Goal: Ask a question

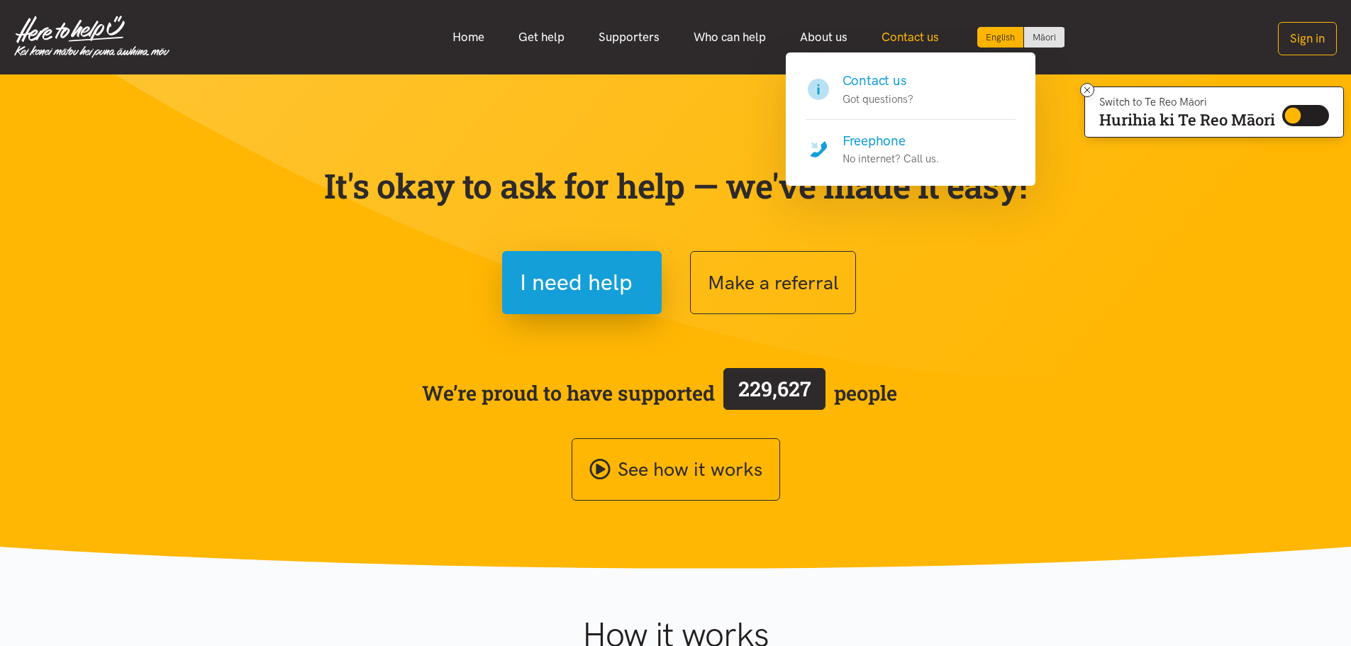
click at [905, 37] on link "Contact us" at bounding box center [911, 37] width 92 height 31
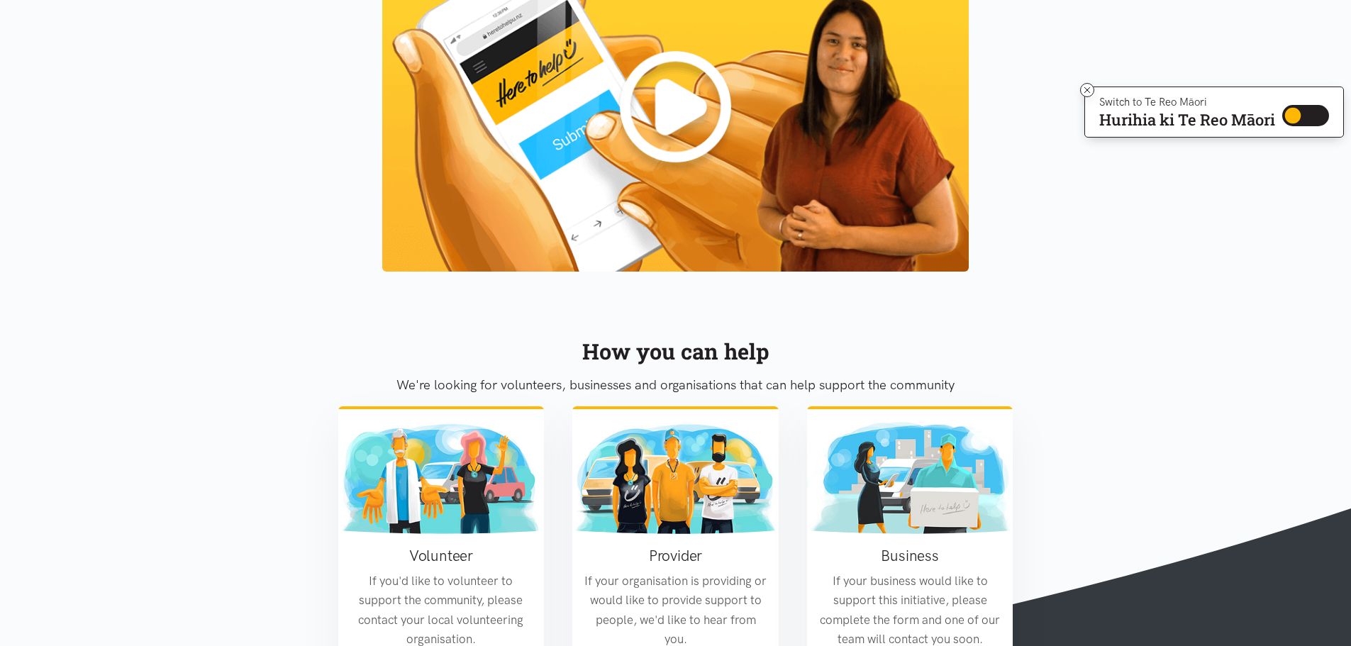
scroll to position [1636, 0]
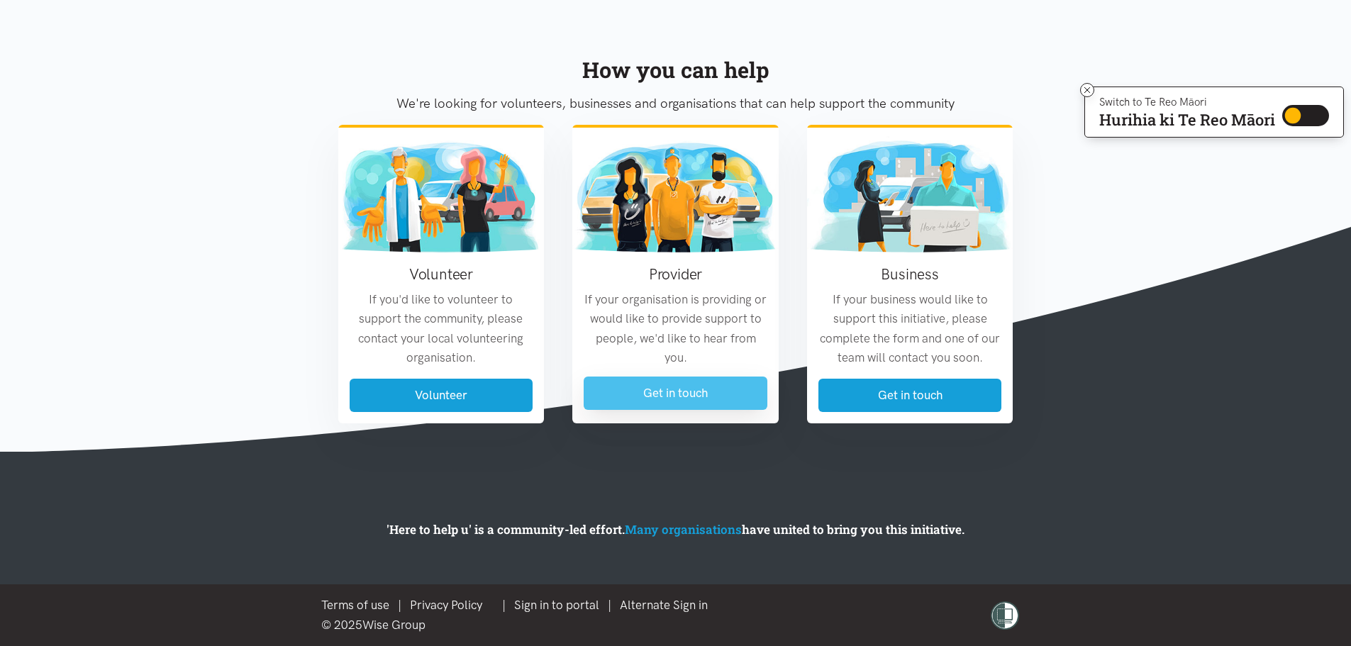
click at [682, 392] on link "Get in touch" at bounding box center [676, 393] width 184 height 33
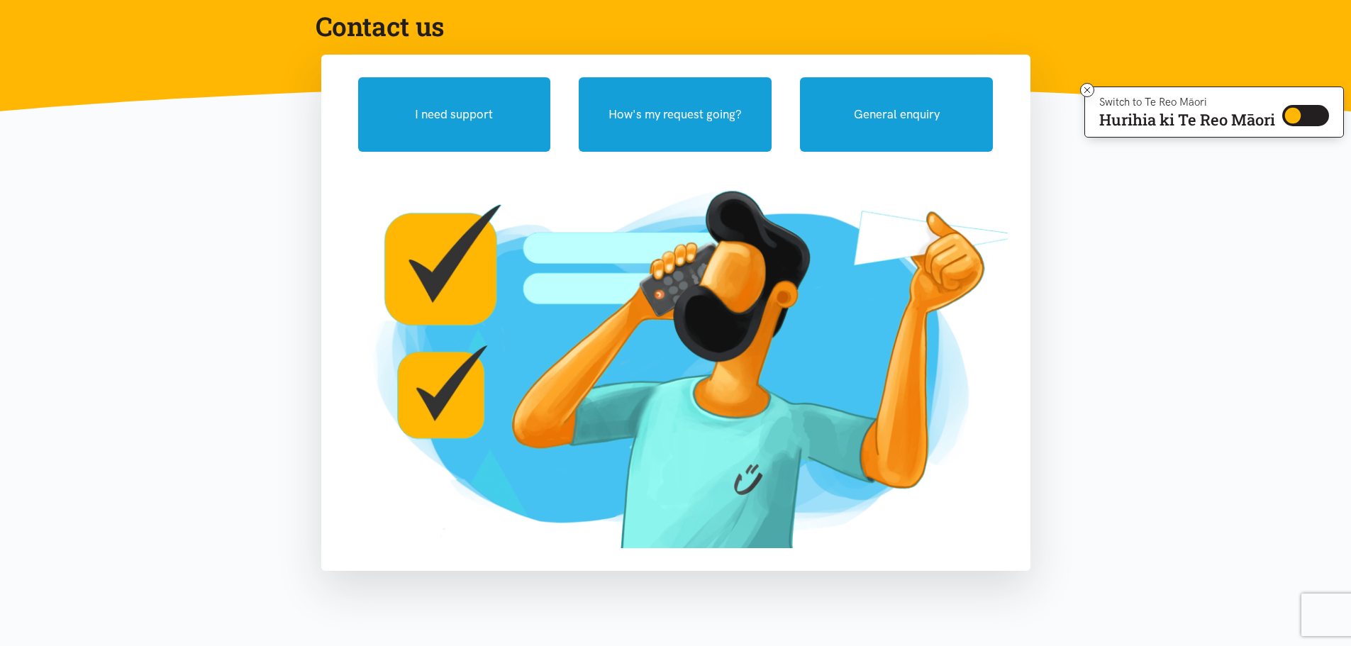
scroll to position [137, 0]
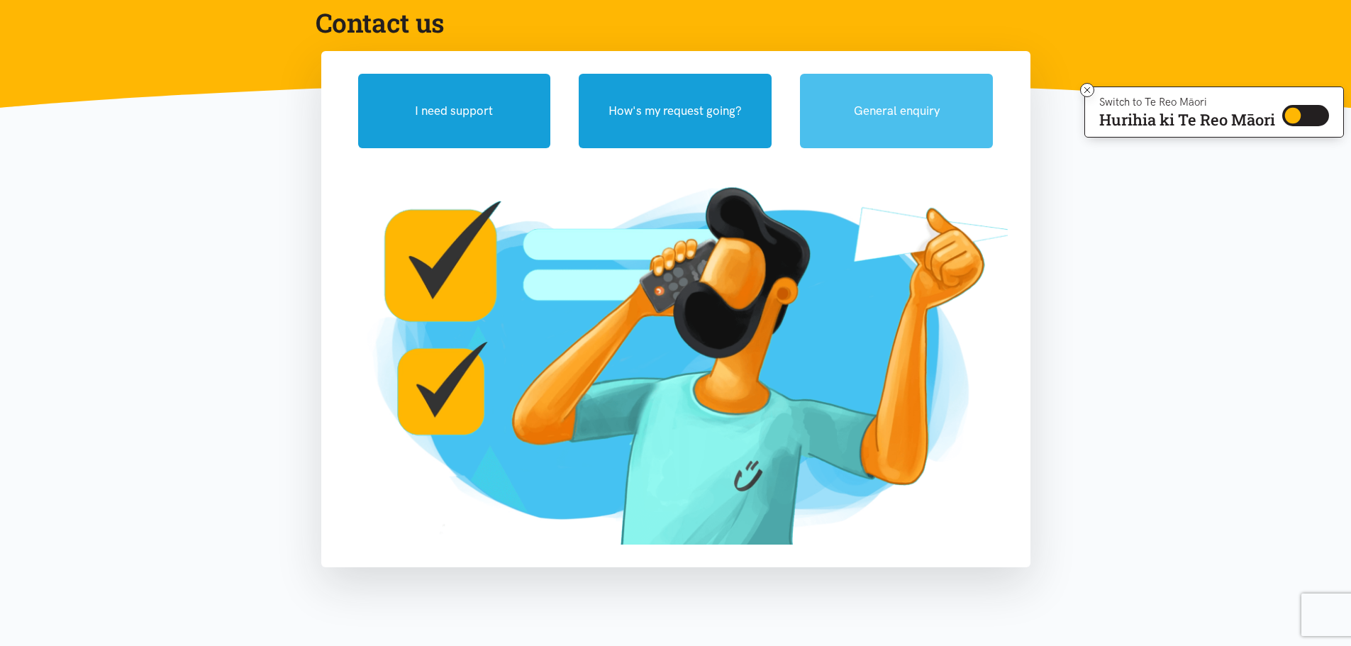
click at [909, 113] on button "General enquiry" at bounding box center [896, 111] width 193 height 74
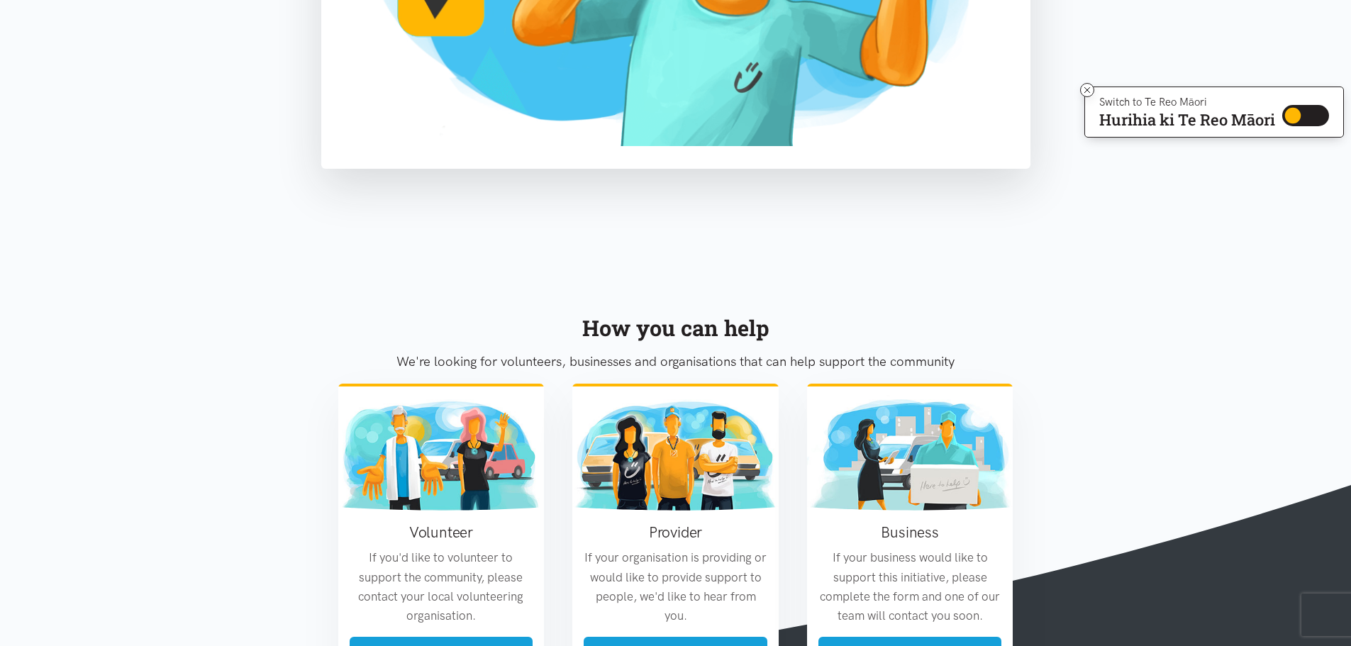
scroll to position [0, 0]
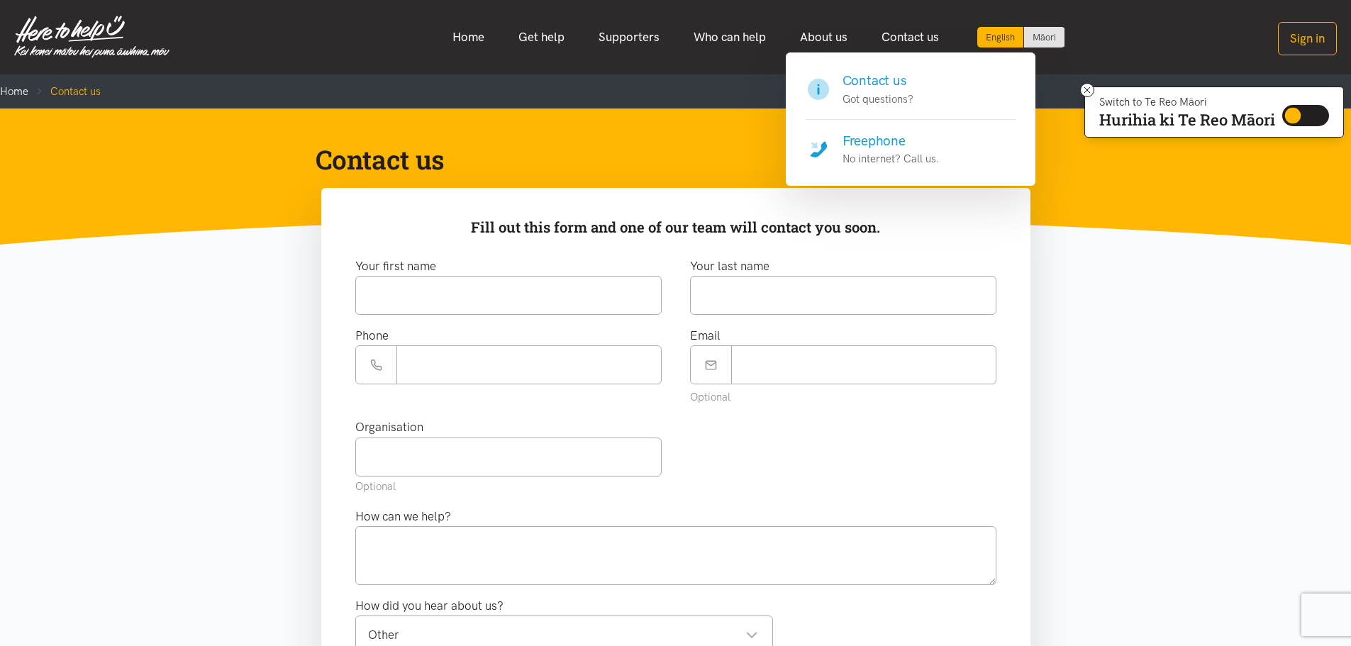
click at [860, 98] on p "Got questions?" at bounding box center [878, 99] width 71 height 17
